Goal: Use online tool/utility: Use online tool/utility

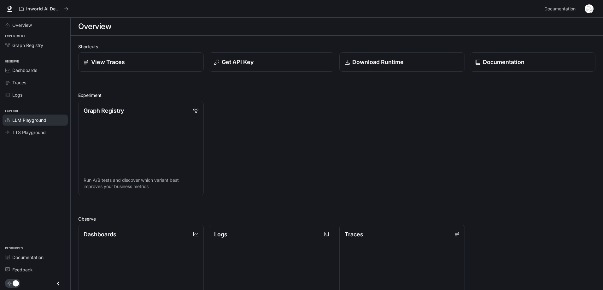
click at [43, 118] on span "LLM Playground" at bounding box center [29, 120] width 34 height 7
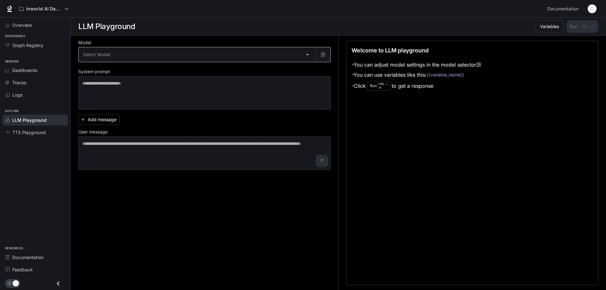
click at [140, 56] on body "Skip to main content Inworld AI Demos Documentation Documentation Portal Overvi…" at bounding box center [303, 145] width 606 height 290
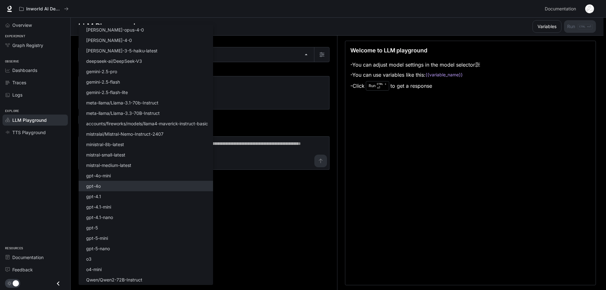
click at [140, 186] on li "gpt-4o" at bounding box center [146, 186] width 134 height 10
drag, startPoint x: 182, startPoint y: 52, endPoint x: 186, endPoint y: 53, distance: 4.3
click at [185, 53] on body "Skip to main content Inworld AI Demos Documentation Documentation Portal Overvi…" at bounding box center [301, 145] width 603 height 290
click at [147, 175] on li "gpt-4o-mini" at bounding box center [146, 175] width 134 height 10
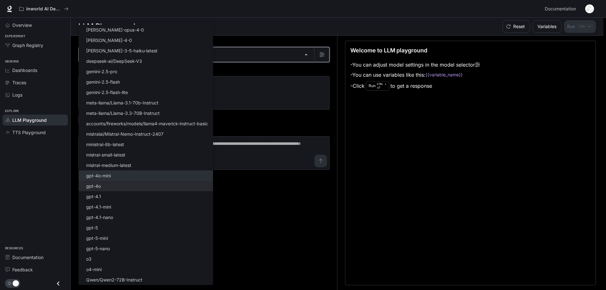
type input "**********"
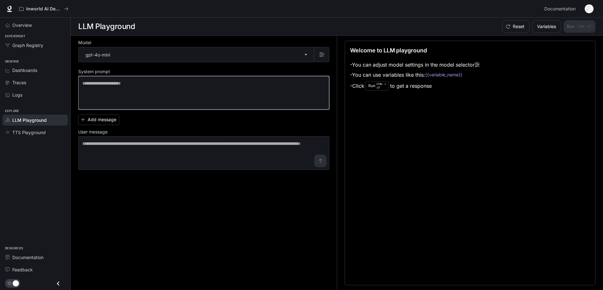
click at [185, 91] on textarea at bounding box center [203, 92] width 243 height 25
